Goal: Find specific page/section: Find specific page/section

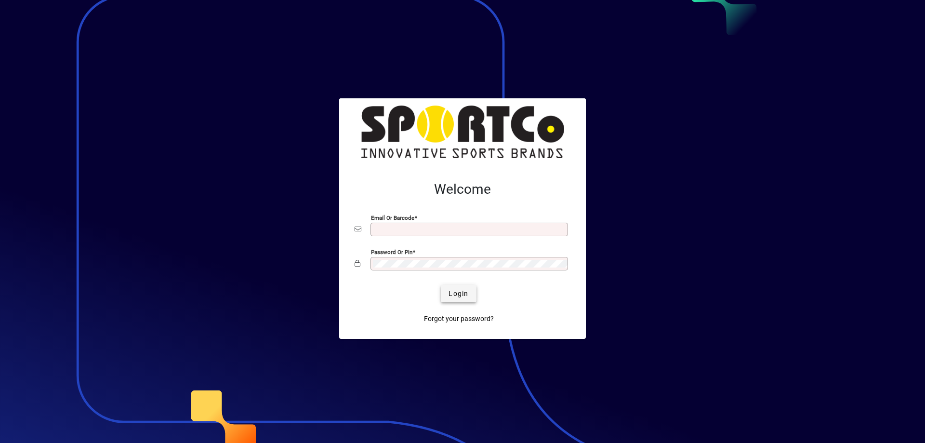
type input "**********"
click at [465, 286] on span "submit" at bounding box center [458, 293] width 35 height 23
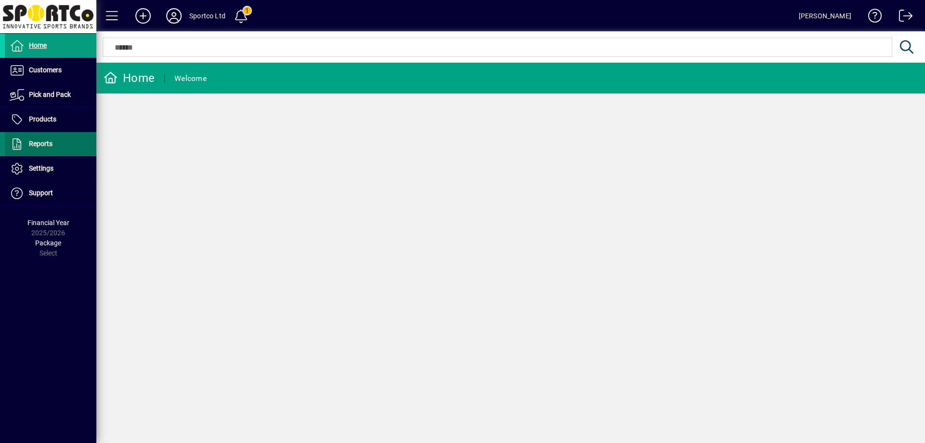
click at [33, 141] on span "Reports" at bounding box center [41, 144] width 24 height 8
